Goal: Find specific page/section: Find specific page/section

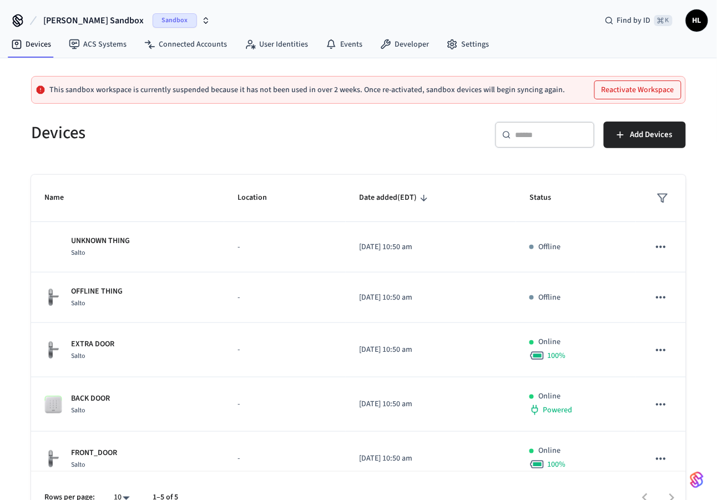
click at [153, 23] on span "Sandbox" at bounding box center [175, 20] width 44 height 14
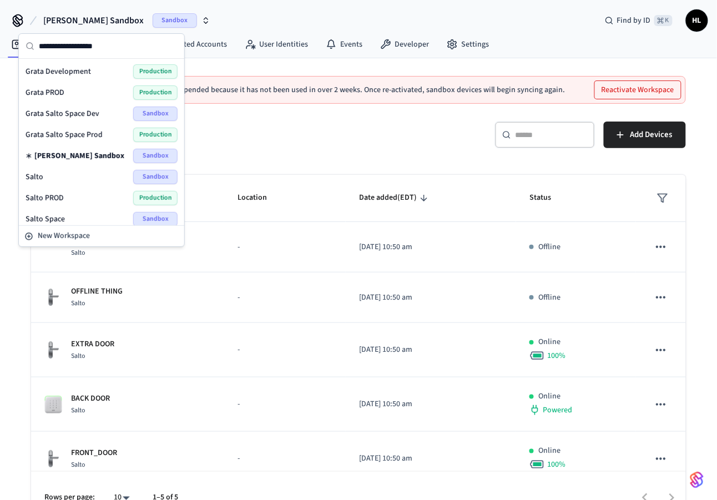
click at [79, 94] on div "Grata PROD Production" at bounding box center [102, 92] width 152 height 14
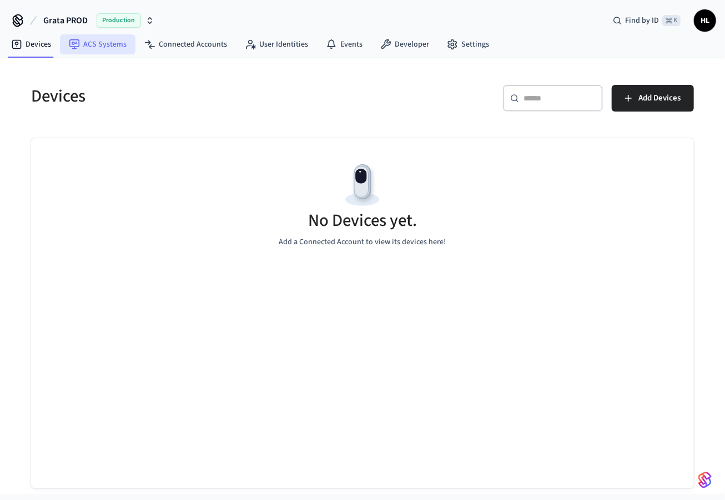
click at [107, 53] on link "ACS Systems" at bounding box center [97, 44] width 75 height 20
